Goal: Task Accomplishment & Management: Manage account settings

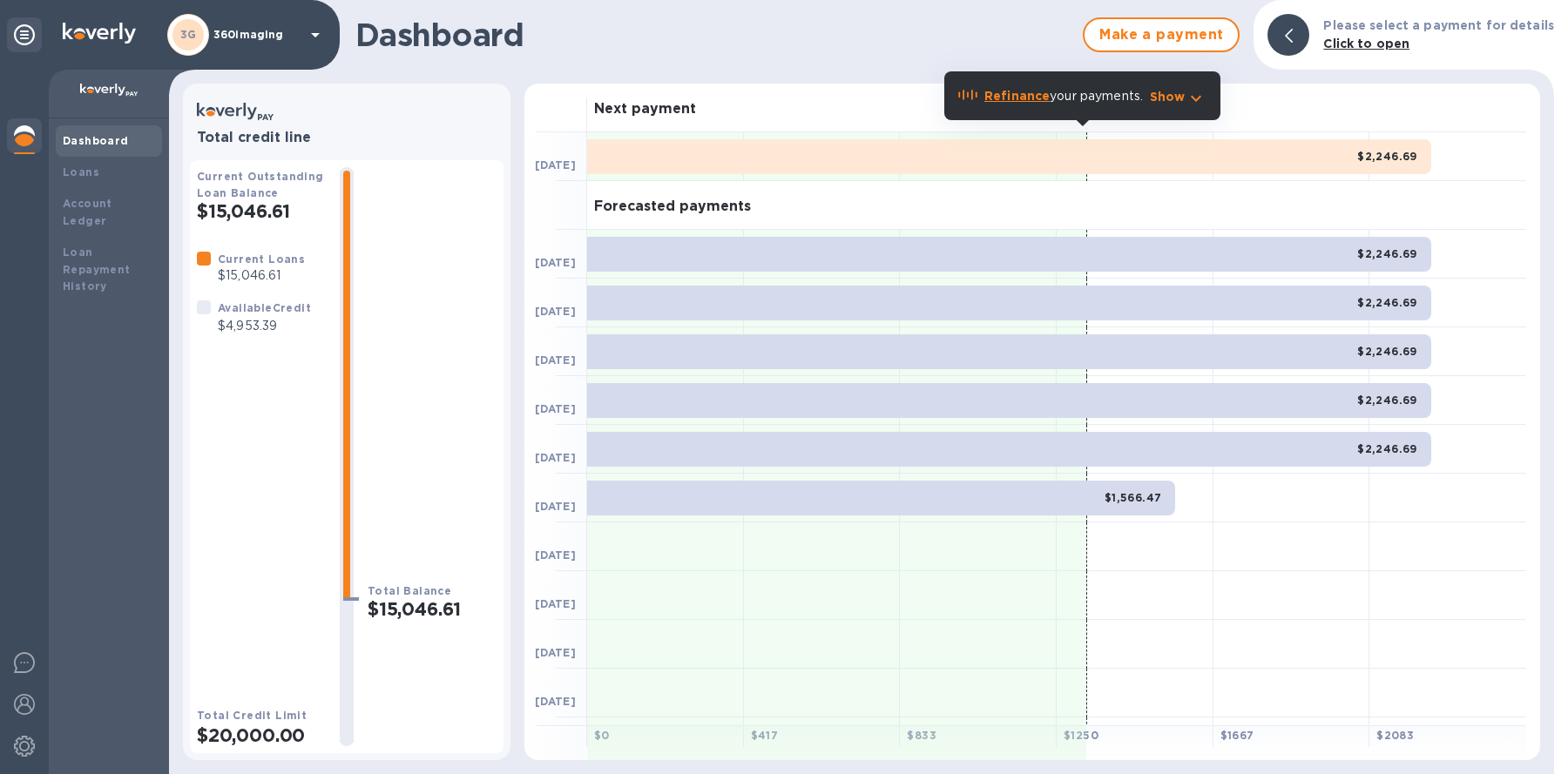
click at [265, 28] on p "360imaging" at bounding box center [256, 34] width 87 height 12
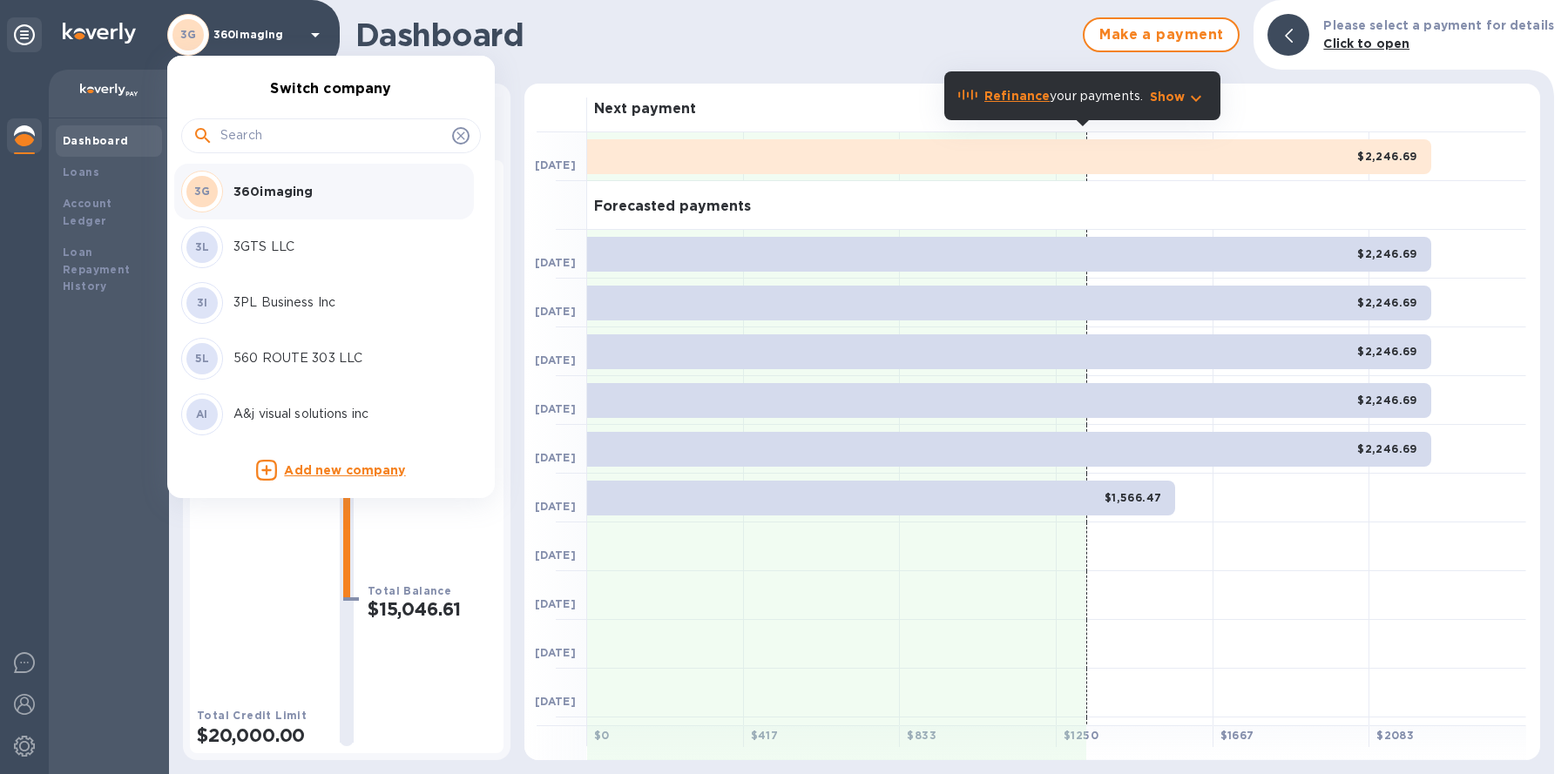
click at [275, 142] on input "text" at bounding box center [332, 135] width 224 height 27
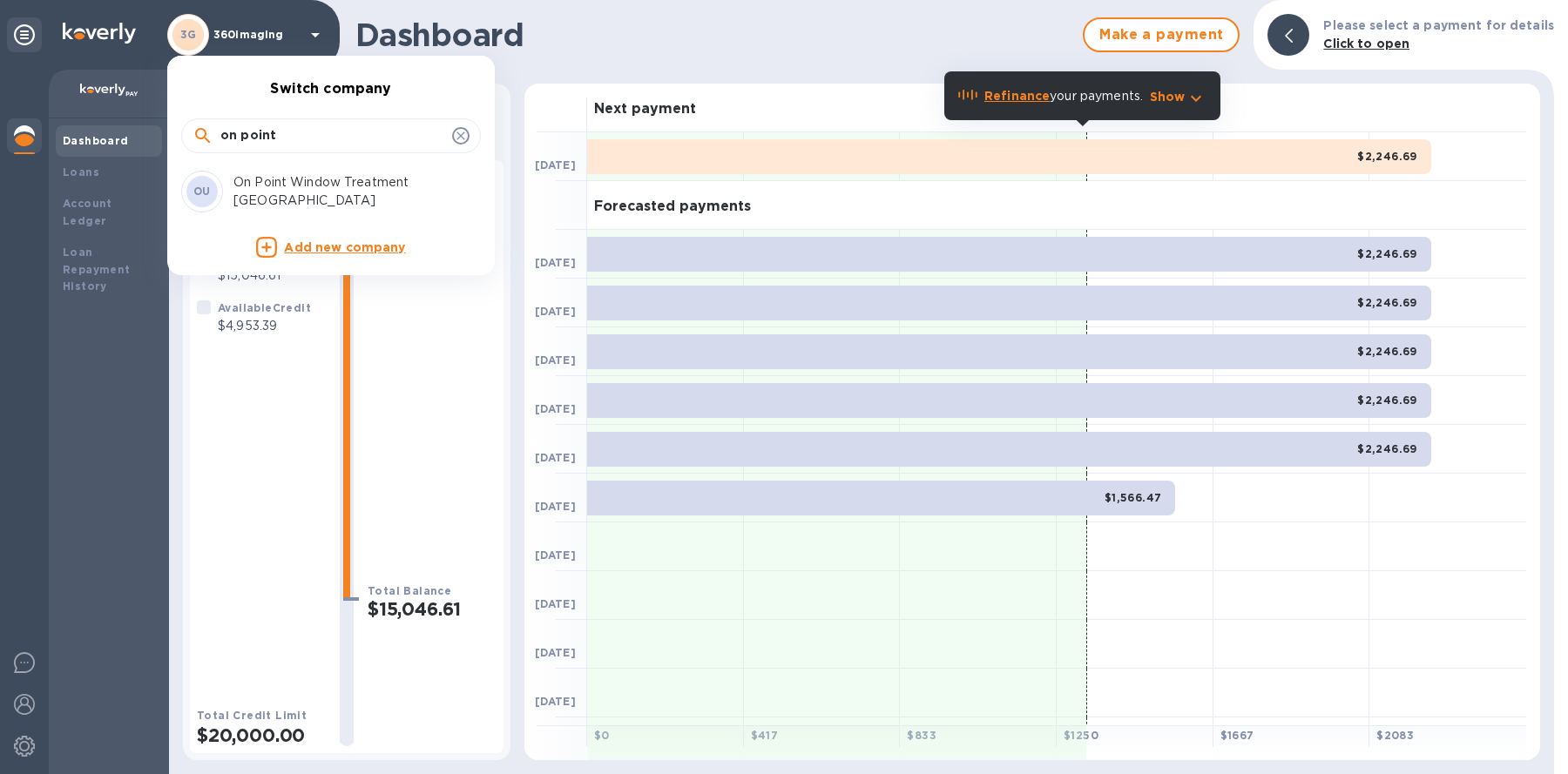
type input "on point"
click at [289, 191] on p "On Point Window Treatment [GEOGRAPHIC_DATA]" at bounding box center [343, 191] width 220 height 37
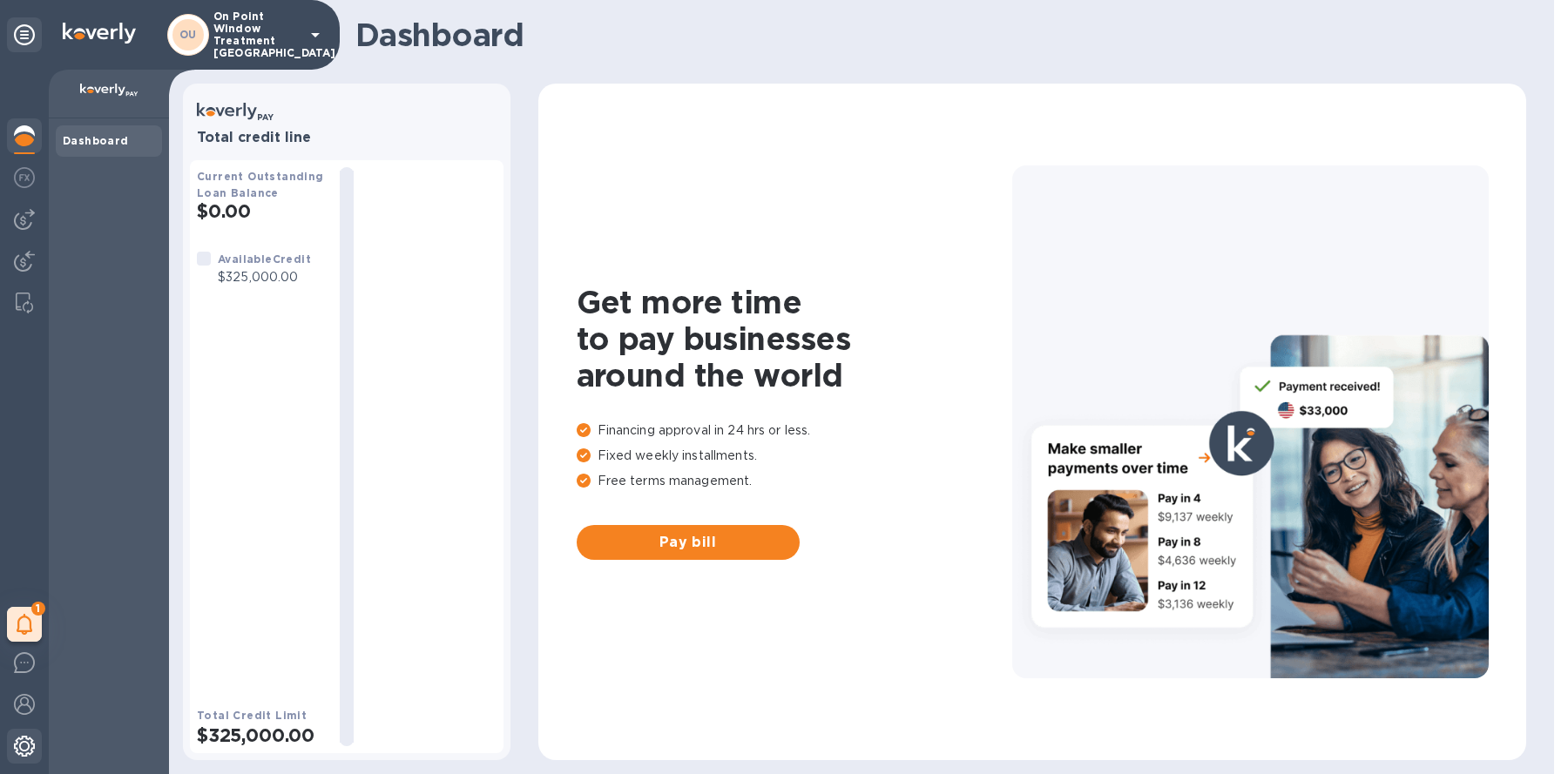
click at [36, 744] on div at bounding box center [25, 747] width 35 height 38
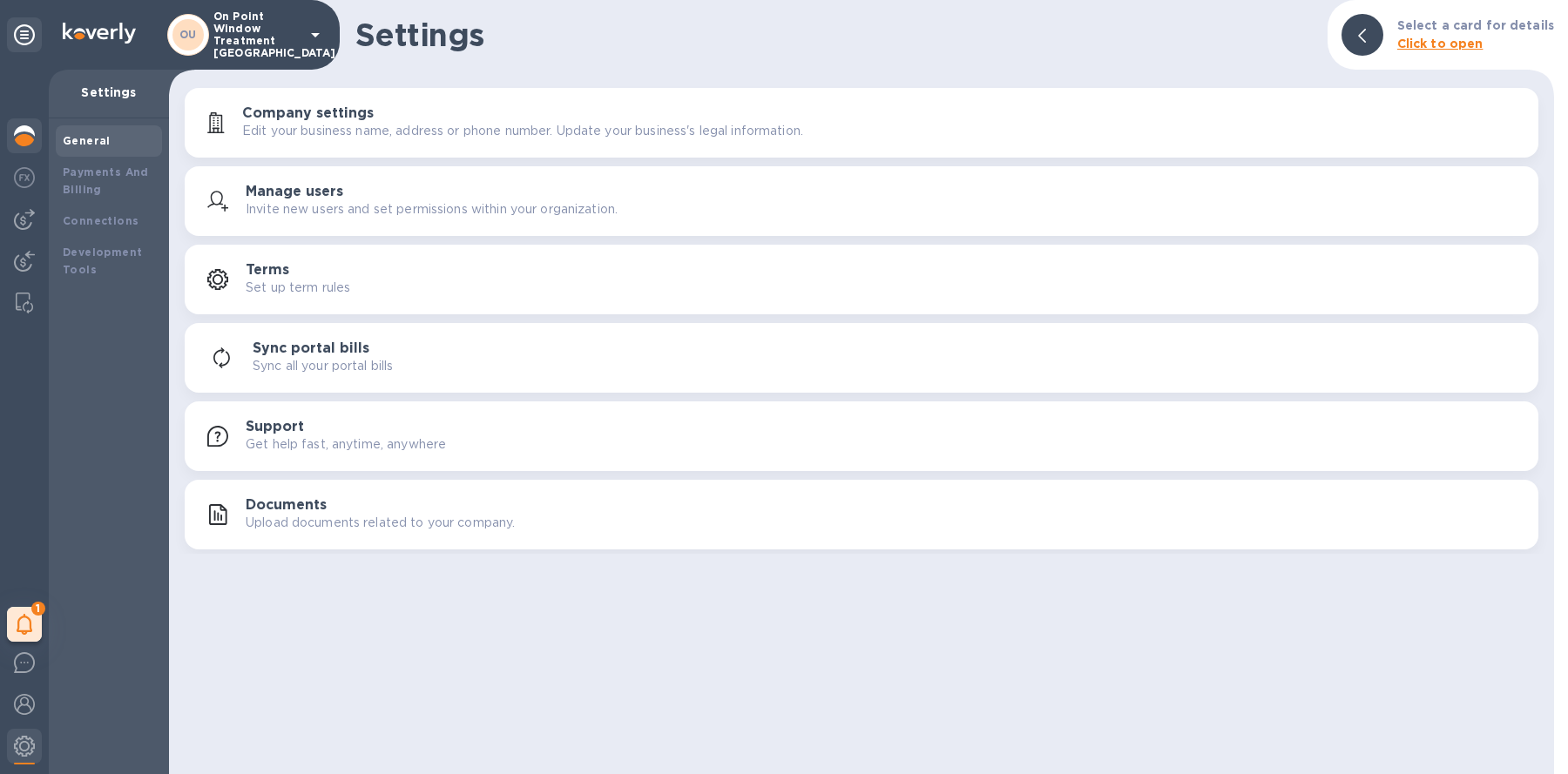
click at [27, 127] on img at bounding box center [24, 135] width 21 height 21
